Goal: Task Accomplishment & Management: Manage account settings

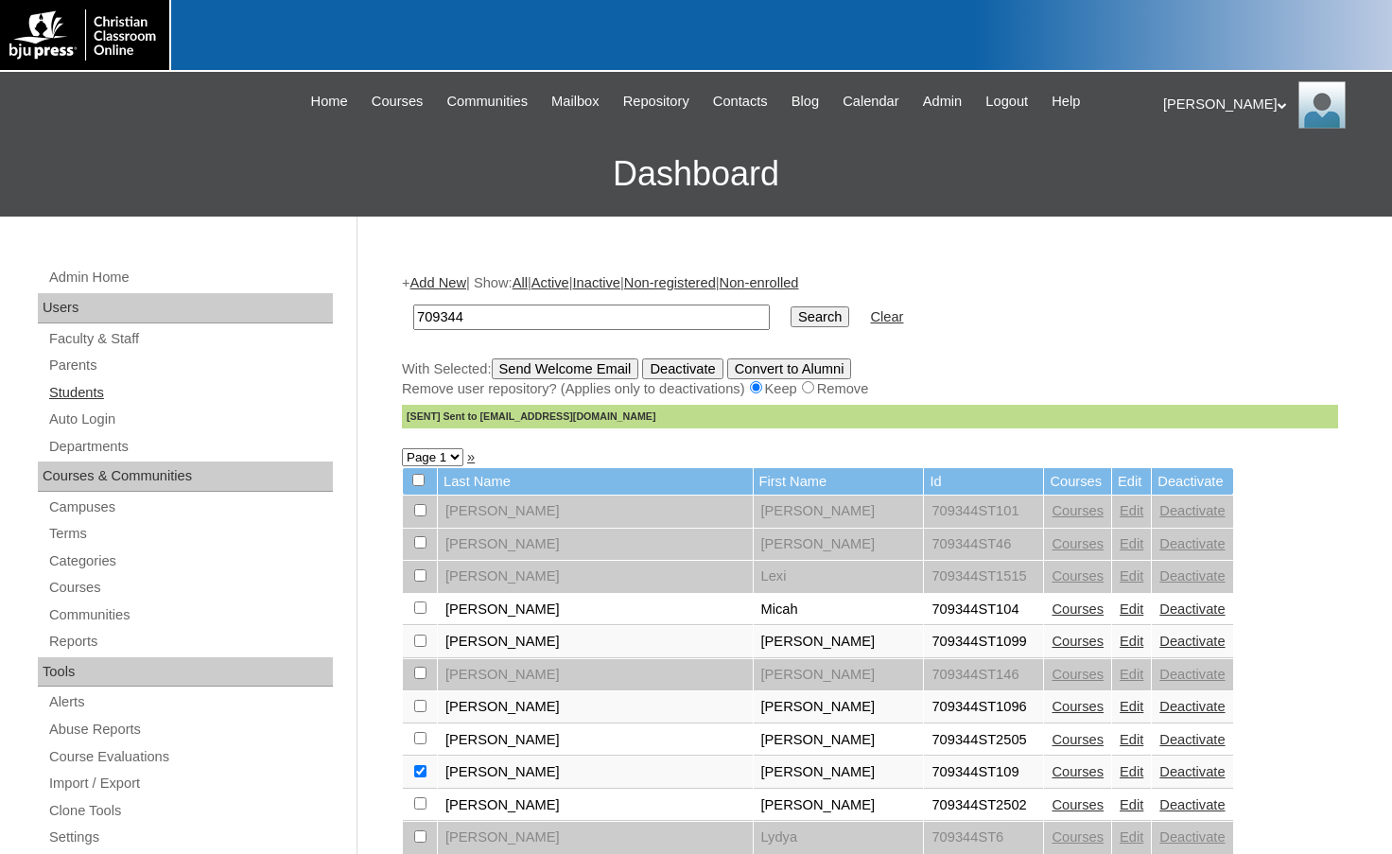
drag, startPoint x: 0, startPoint y: 0, endPoint x: 171, endPoint y: 383, distance: 419.6
click at [117, 394] on link "Students" at bounding box center [190, 393] width 286 height 24
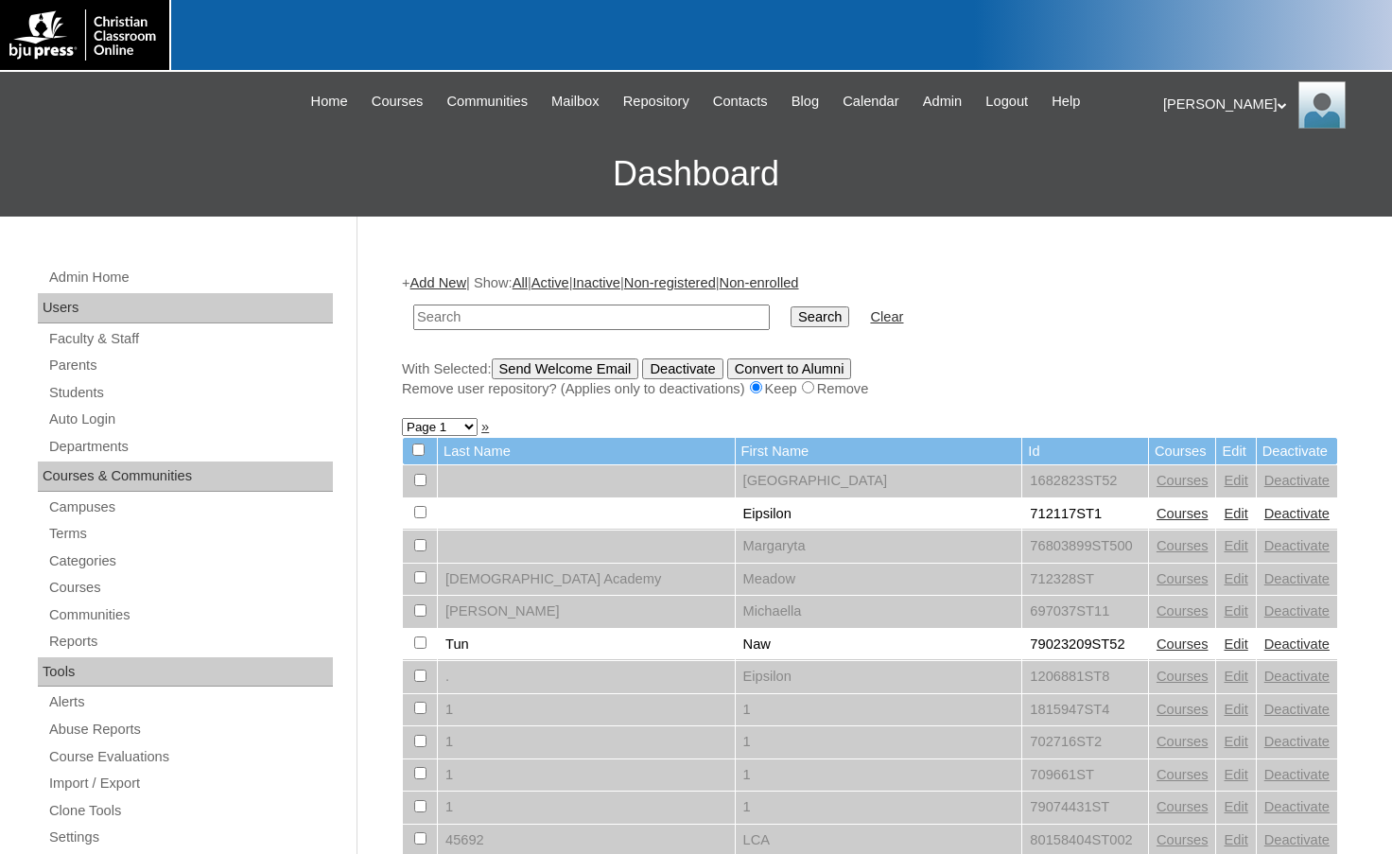
click at [492, 324] on input "text" at bounding box center [591, 318] width 357 height 26
type input "conley"
click at [791, 306] on input "Search" at bounding box center [820, 316] width 59 height 21
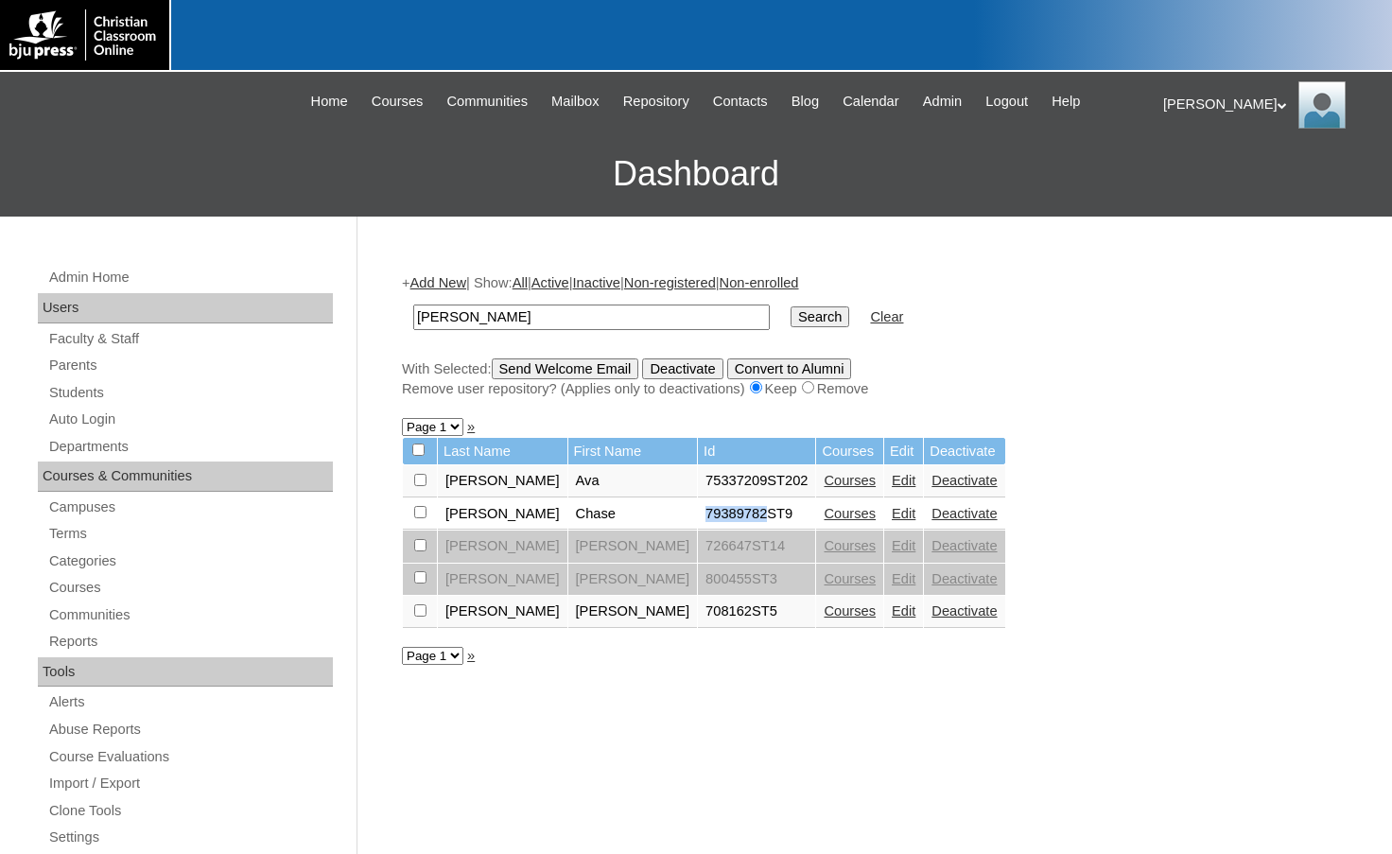
drag, startPoint x: 610, startPoint y: 516, endPoint x: 672, endPoint y: 524, distance: 62.0
click at [698, 524] on td "79389782ST9" at bounding box center [756, 515] width 117 height 32
copy td "79389782"
drag, startPoint x: 511, startPoint y: 305, endPoint x: 353, endPoint y: 304, distance: 158.0
click at [354, 304] on div "Admin Home Users Faculty & Staff Parents Students Auto Login Departments Course…" at bounding box center [696, 869] width 1392 height 1304
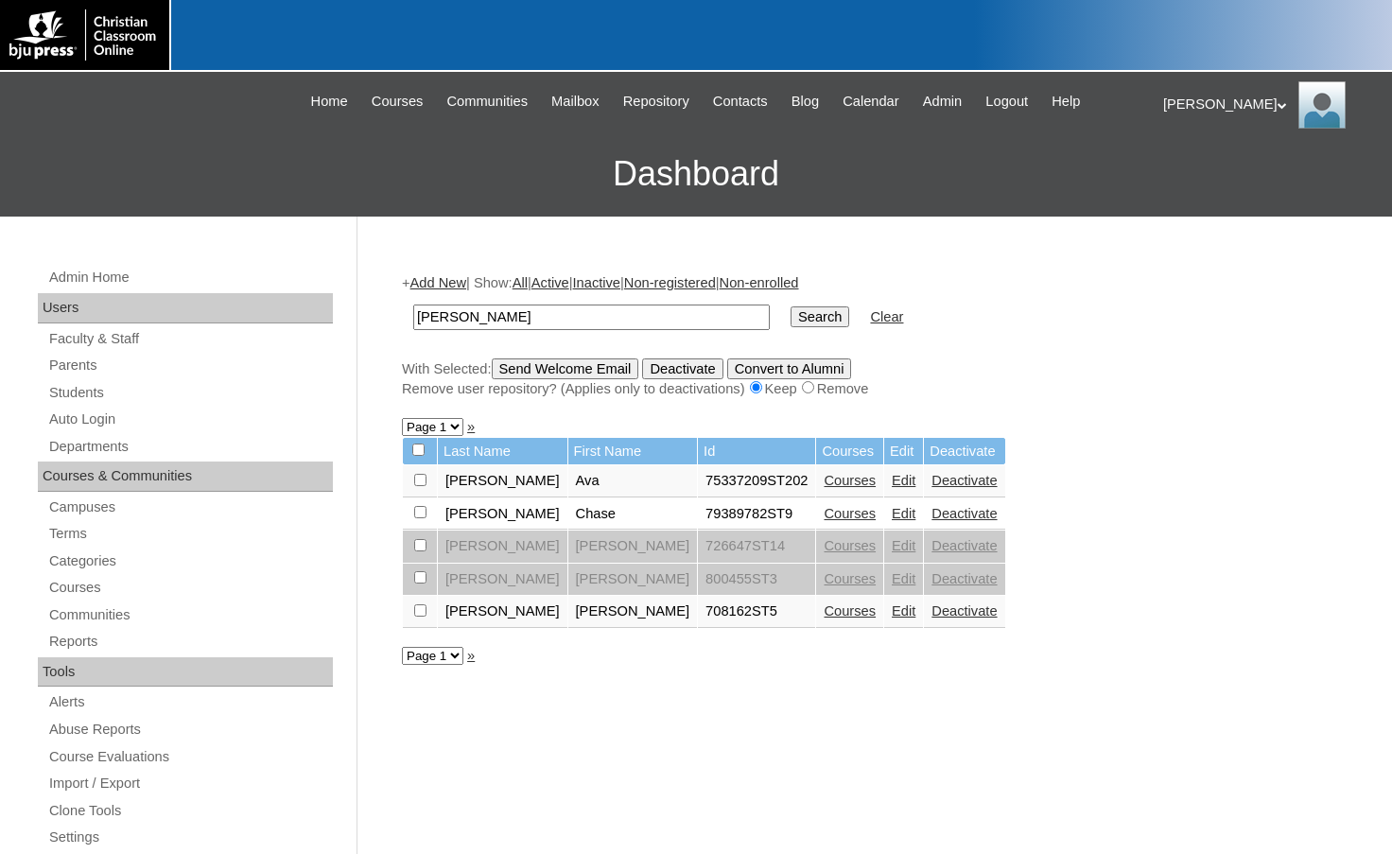
paste input "79389782"
type input "79389782"
click at [791, 306] on input "Search" at bounding box center [820, 316] width 59 height 21
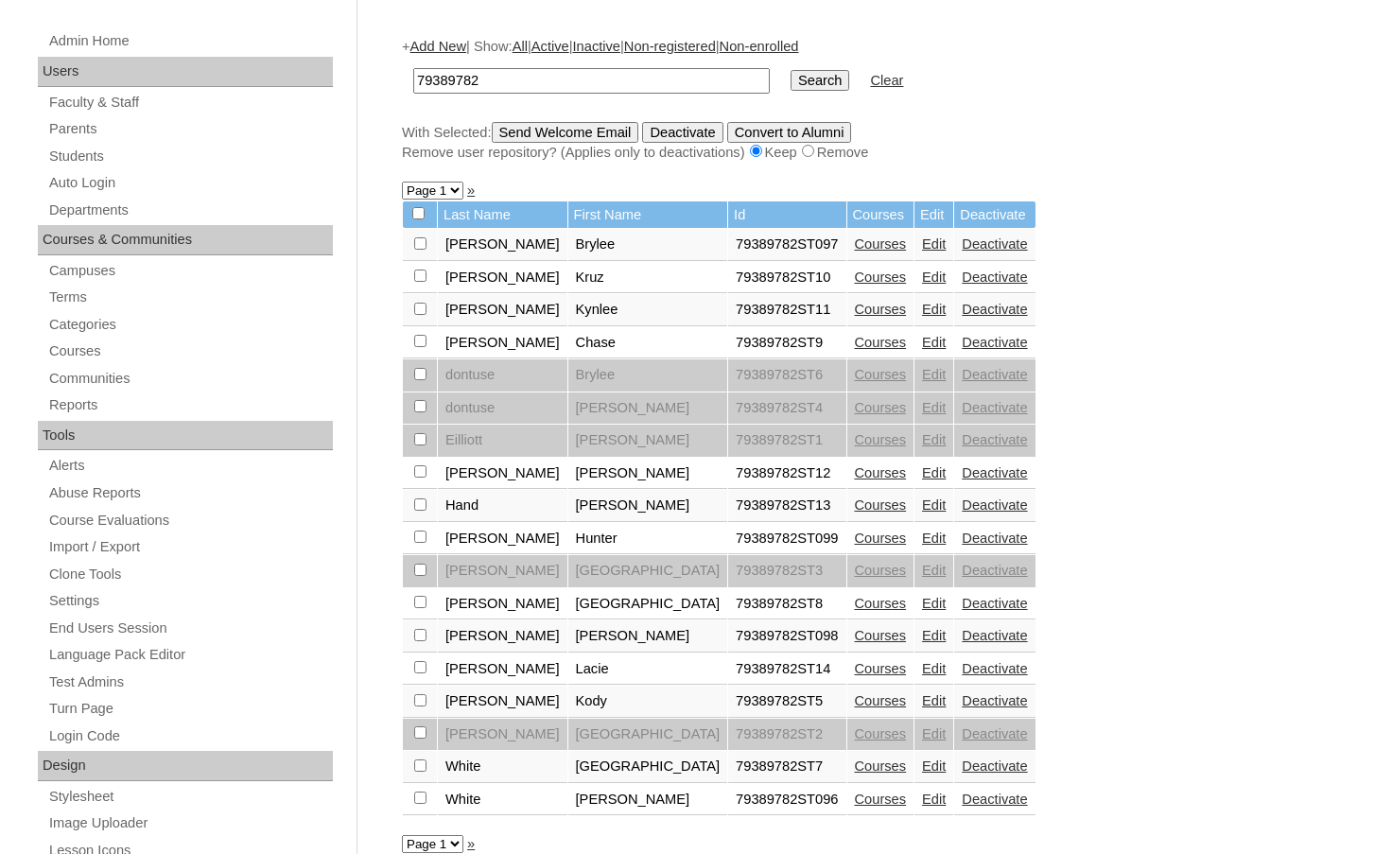
scroll to position [378, 0]
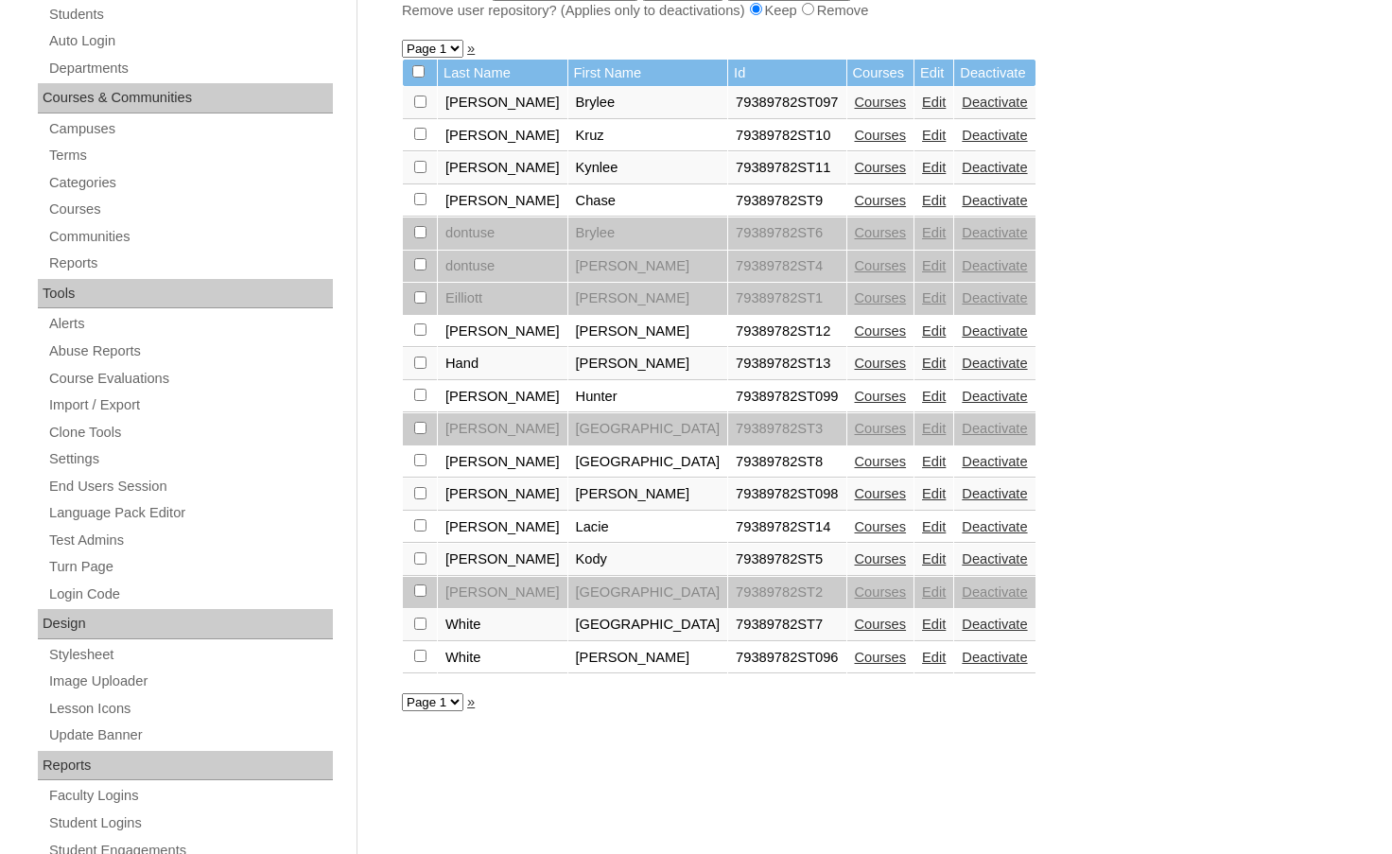
click at [922, 527] on link "Edit" at bounding box center [934, 526] width 24 height 15
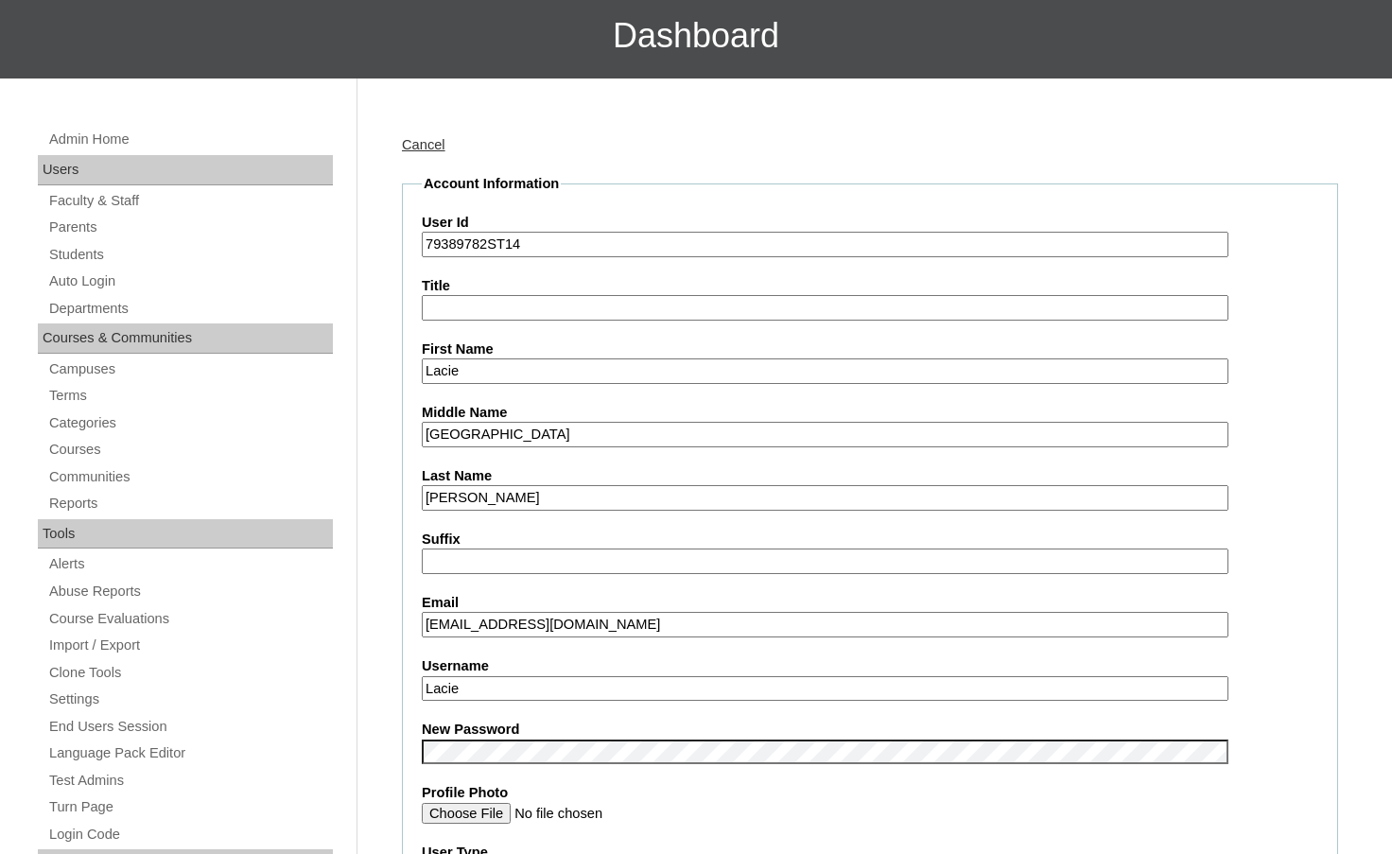
scroll to position [473, 0]
